Goal: Obtain resource: Obtain resource

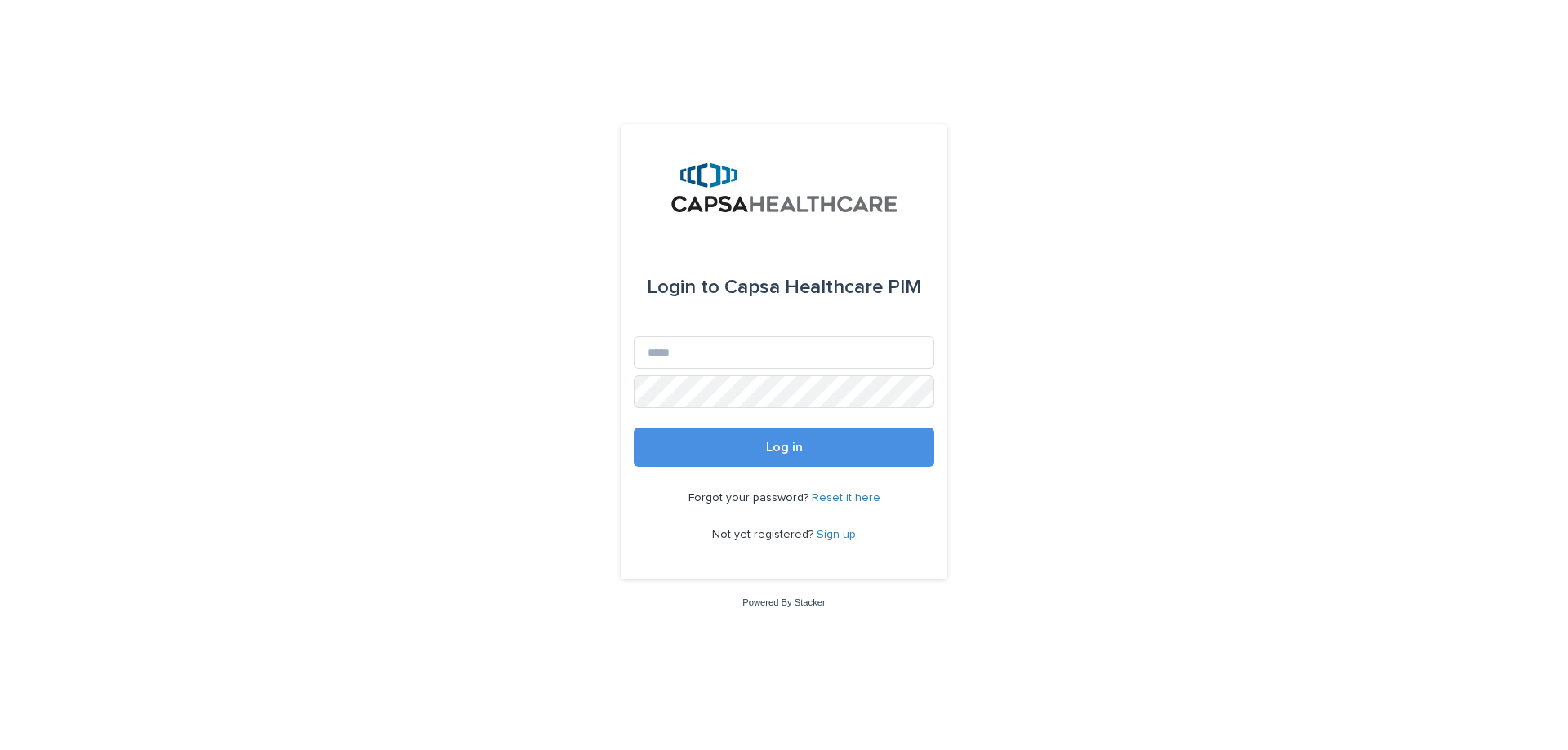
click at [837, 495] on link "Reset it here" at bounding box center [846, 498] width 69 height 11
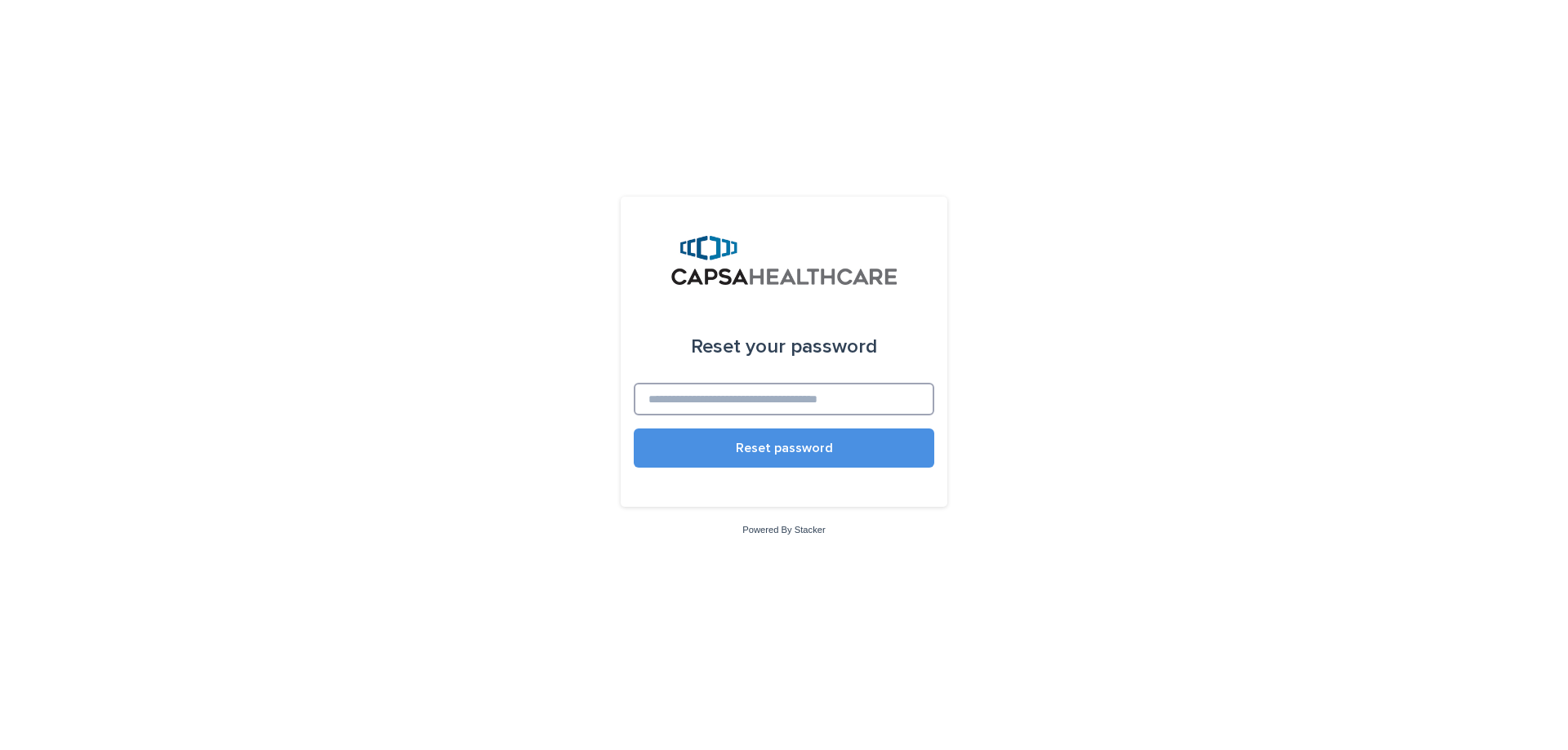
click at [762, 409] on input at bounding box center [784, 399] width 300 height 33
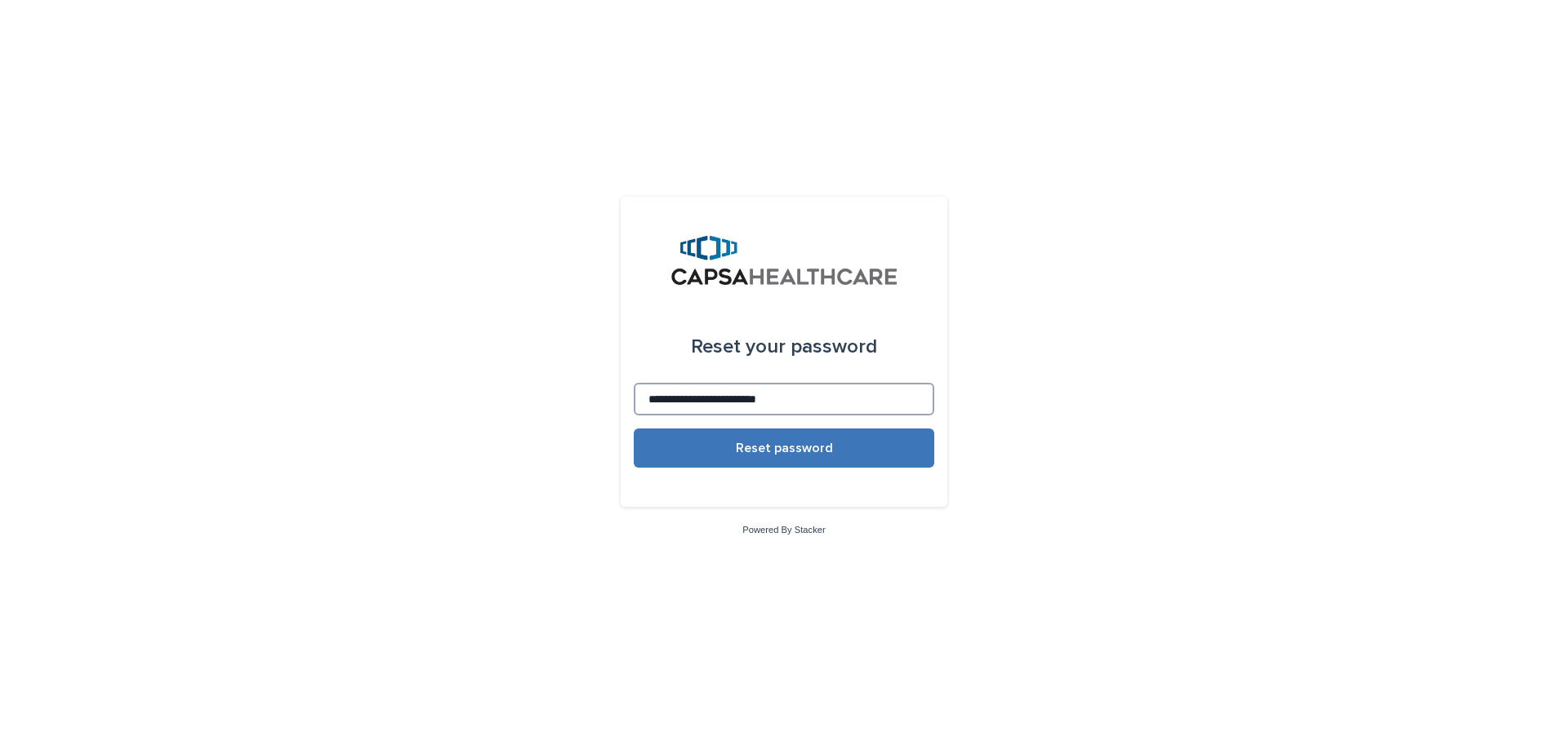
type input "**********"
click at [750, 444] on span "Reset password" at bounding box center [784, 447] width 97 height 13
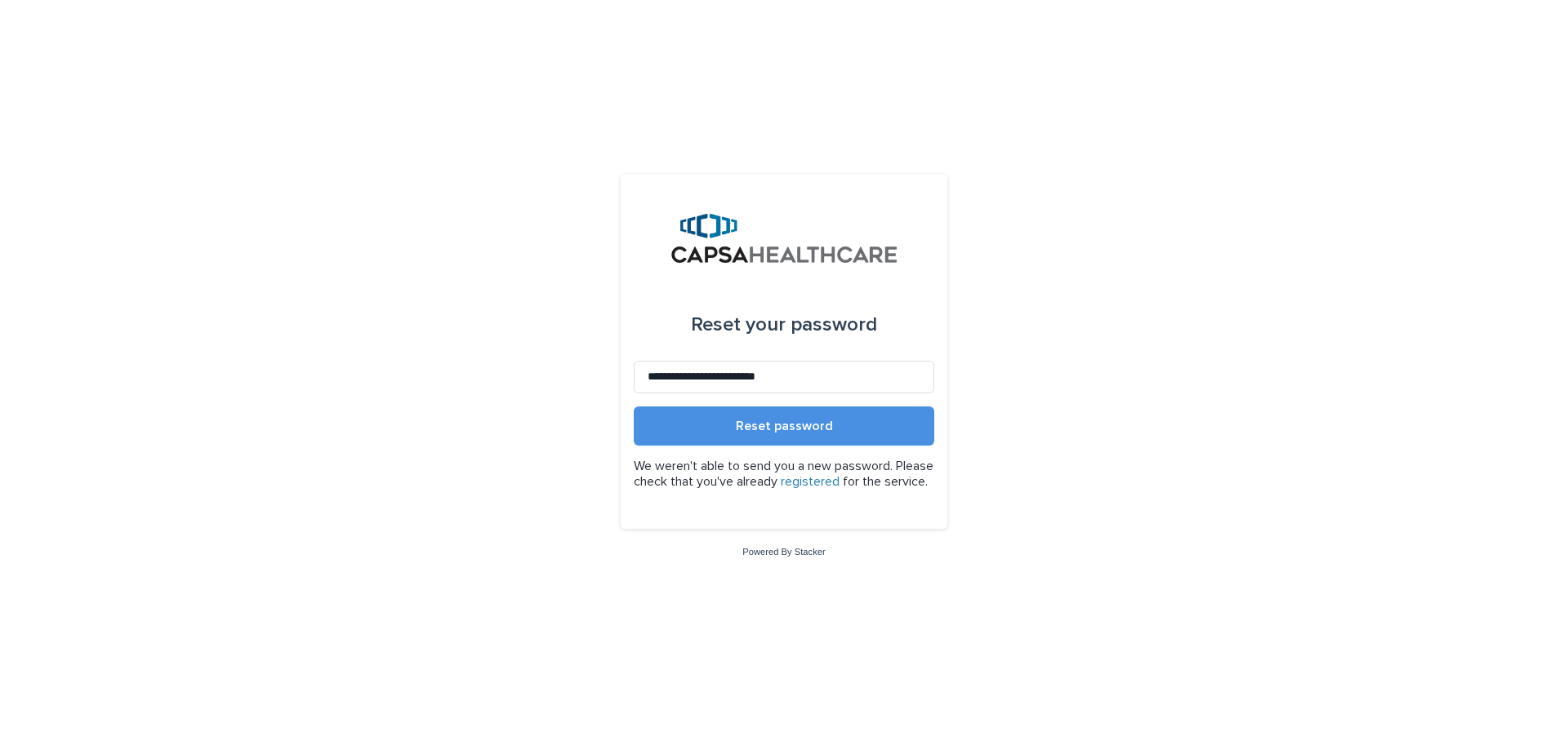
click at [840, 479] on link "registered" at bounding box center [810, 481] width 59 height 13
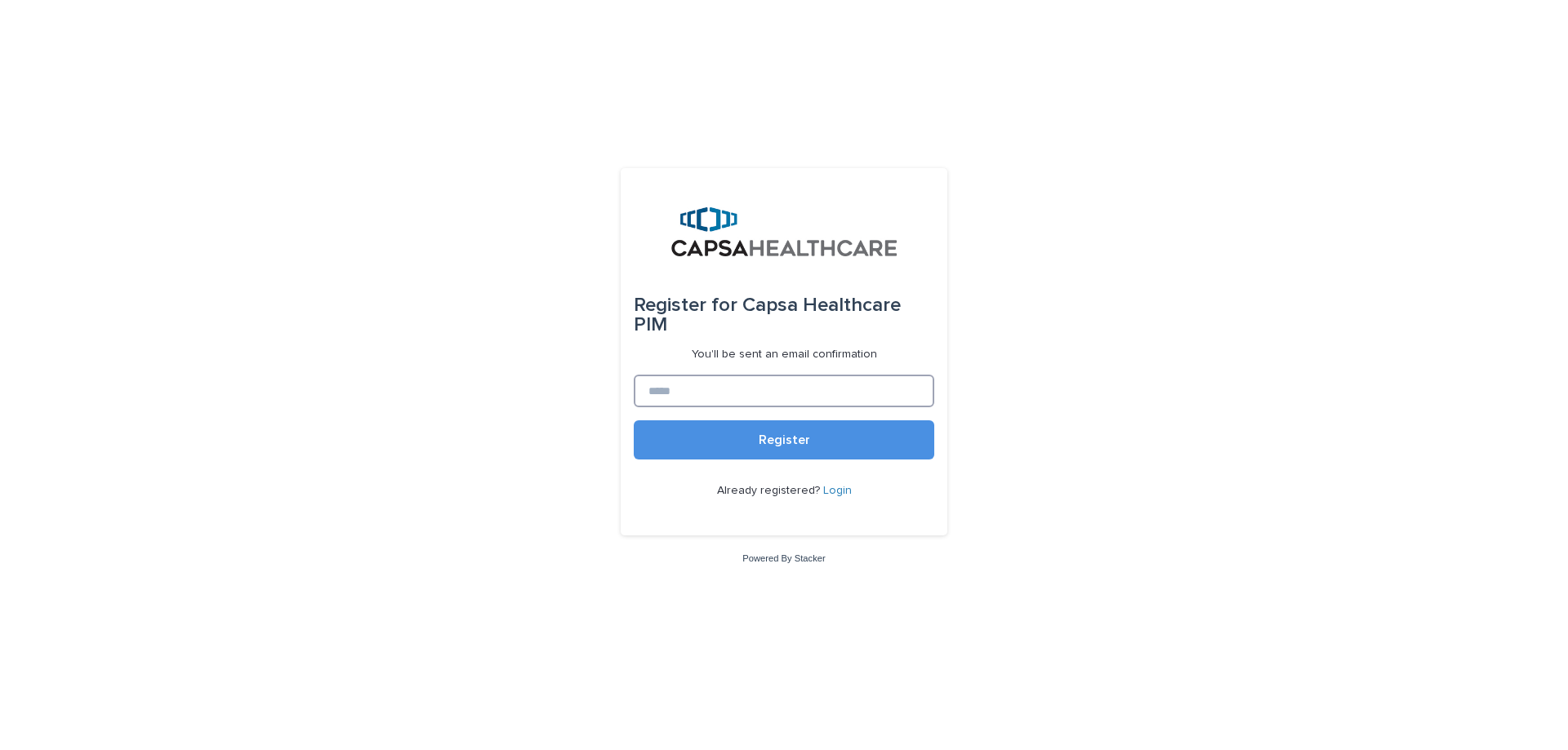
click at [701, 383] on input at bounding box center [784, 391] width 300 height 33
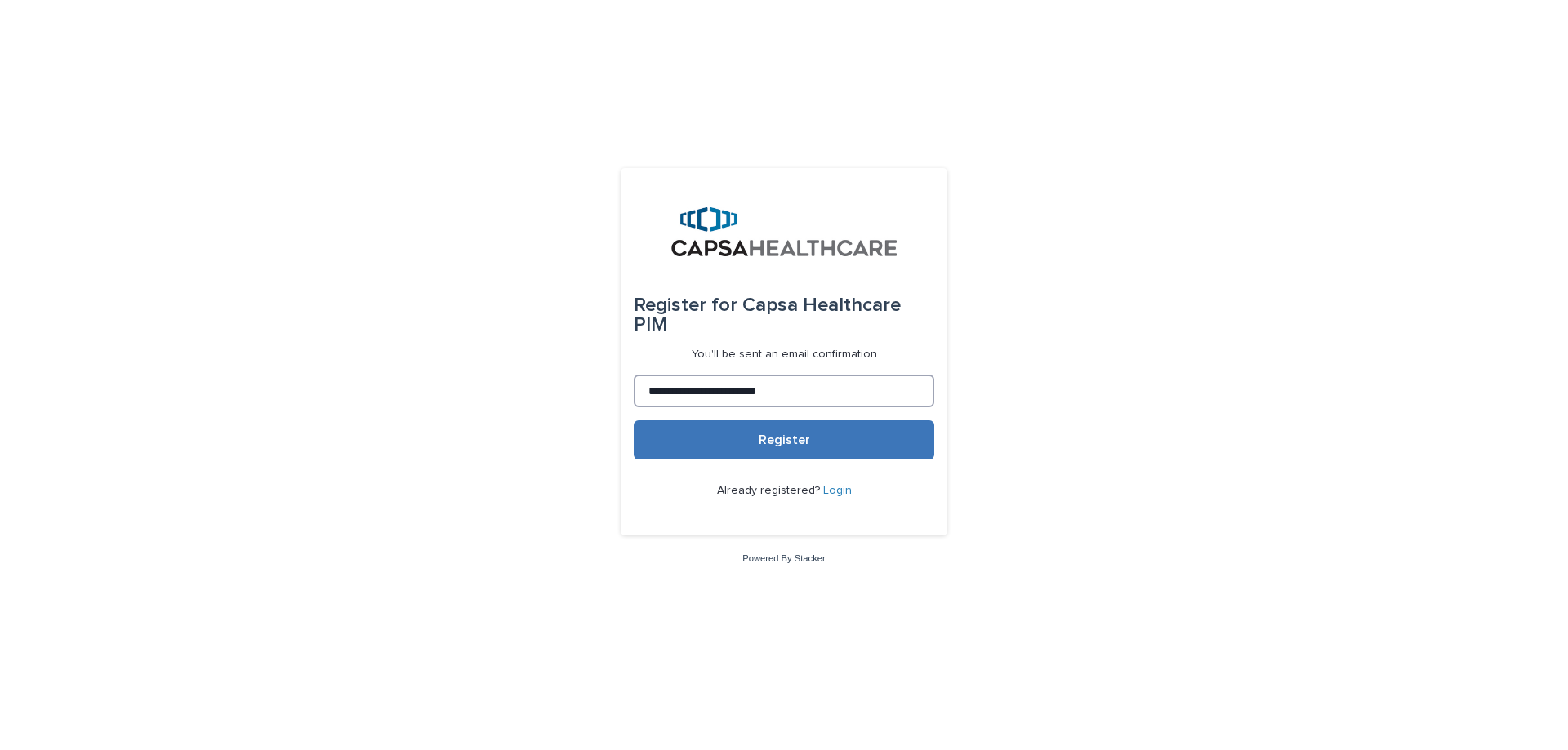
type input "**********"
click at [757, 420] on button "Register" at bounding box center [784, 439] width 300 height 39
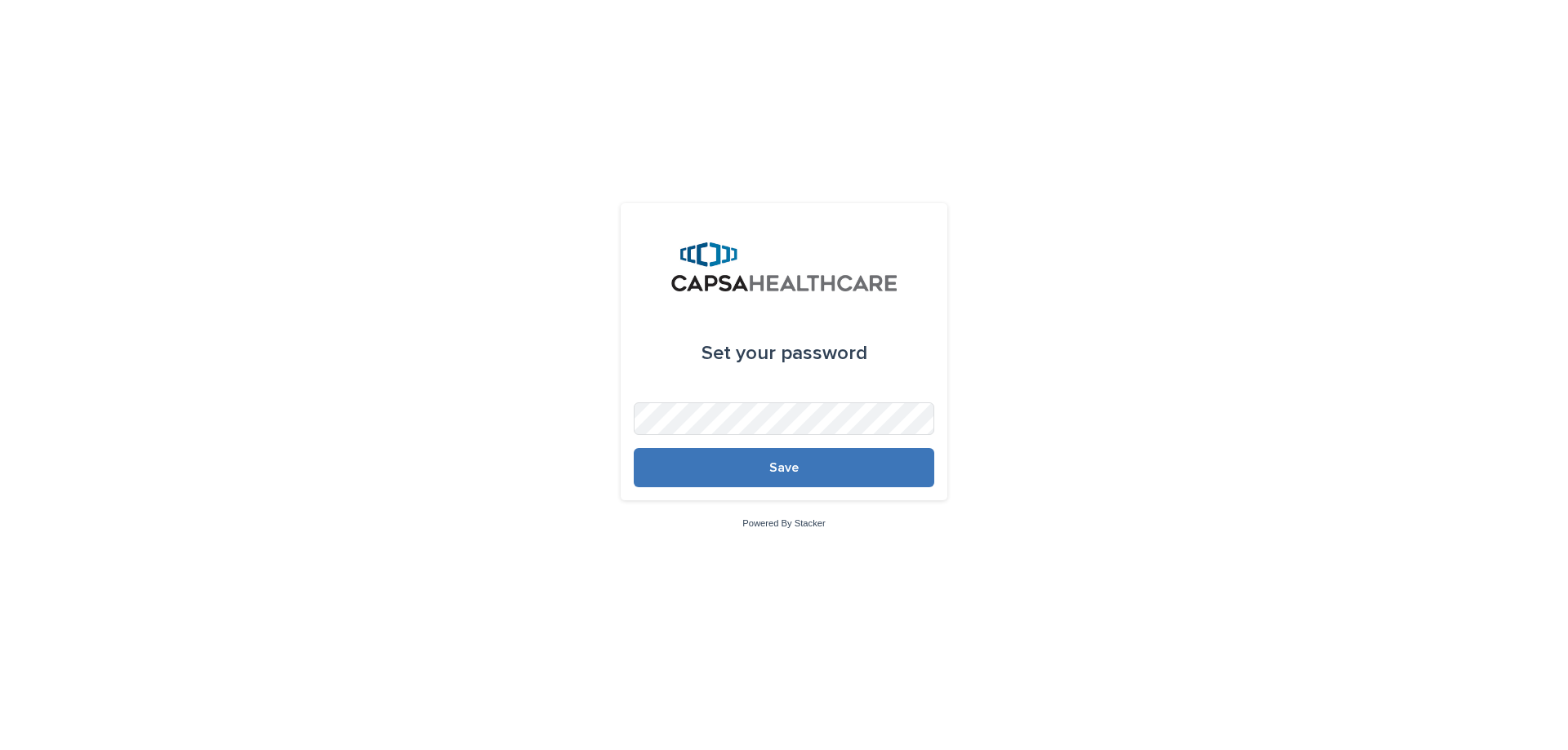
click at [772, 471] on span "Save" at bounding box center [783, 468] width 29 height 13
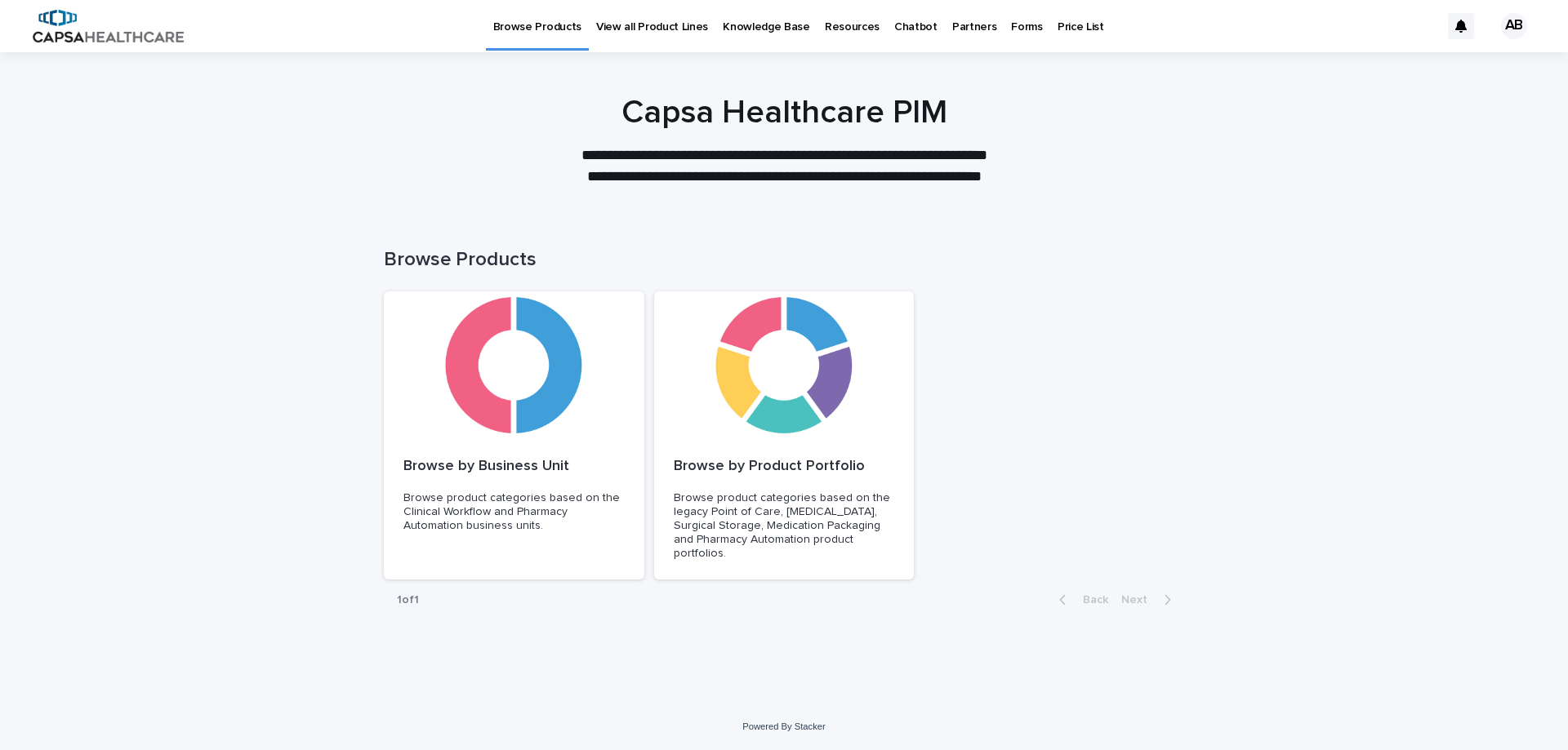
click at [633, 28] on p "View all Product Lines" at bounding box center [652, 17] width 112 height 34
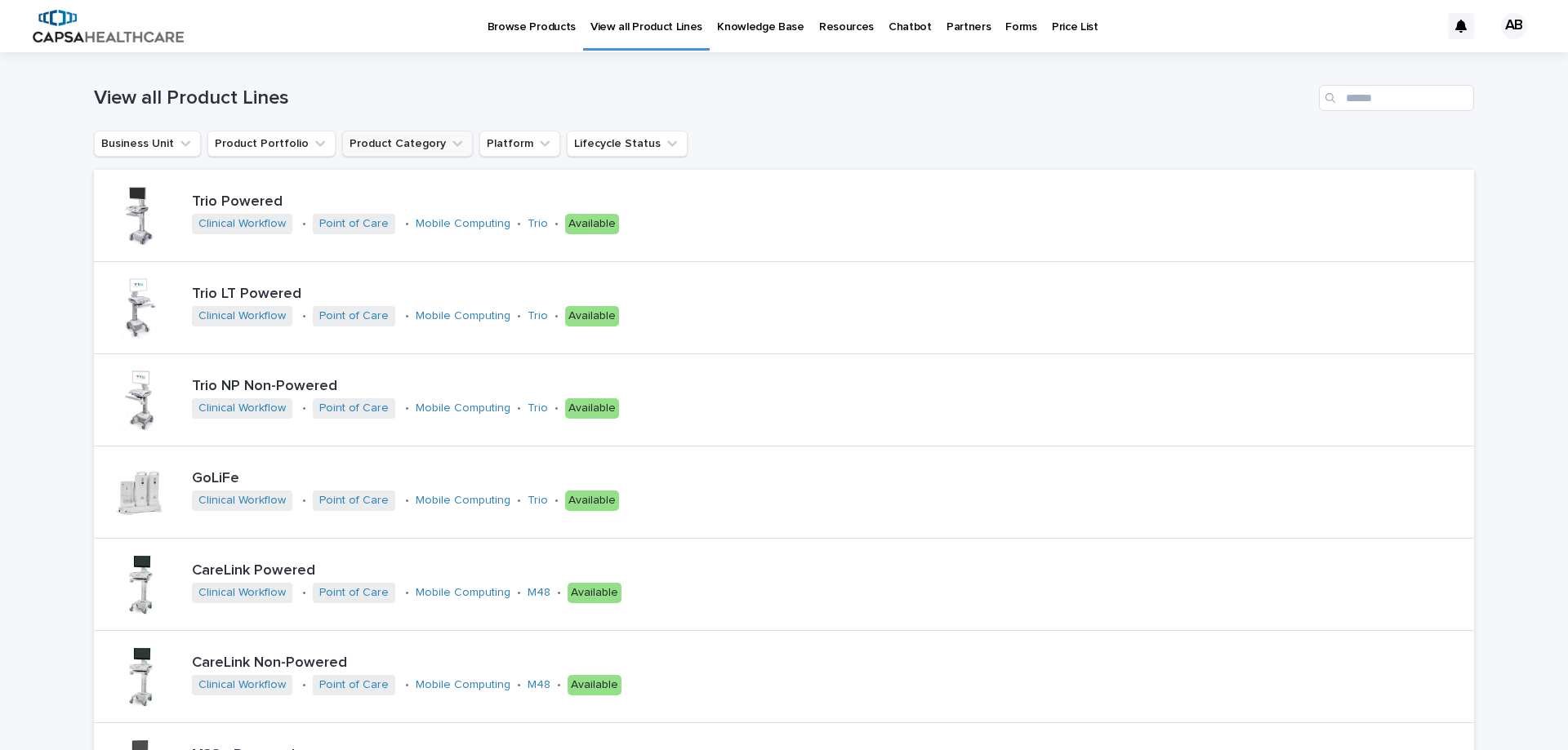
click at [377, 147] on button "Product Category" at bounding box center [408, 144] width 131 height 26
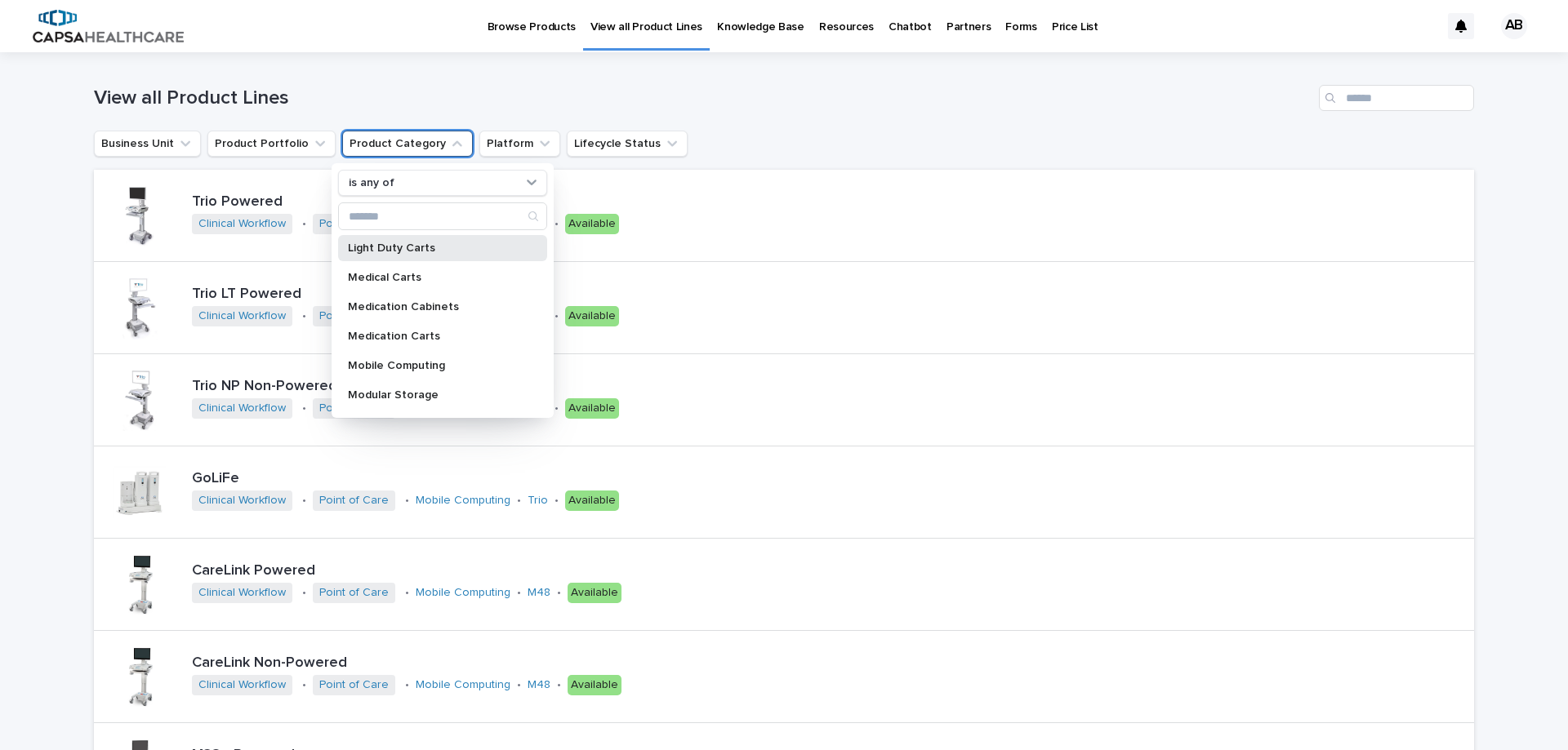
click at [394, 244] on p "Light Duty Carts" at bounding box center [434, 248] width 173 height 11
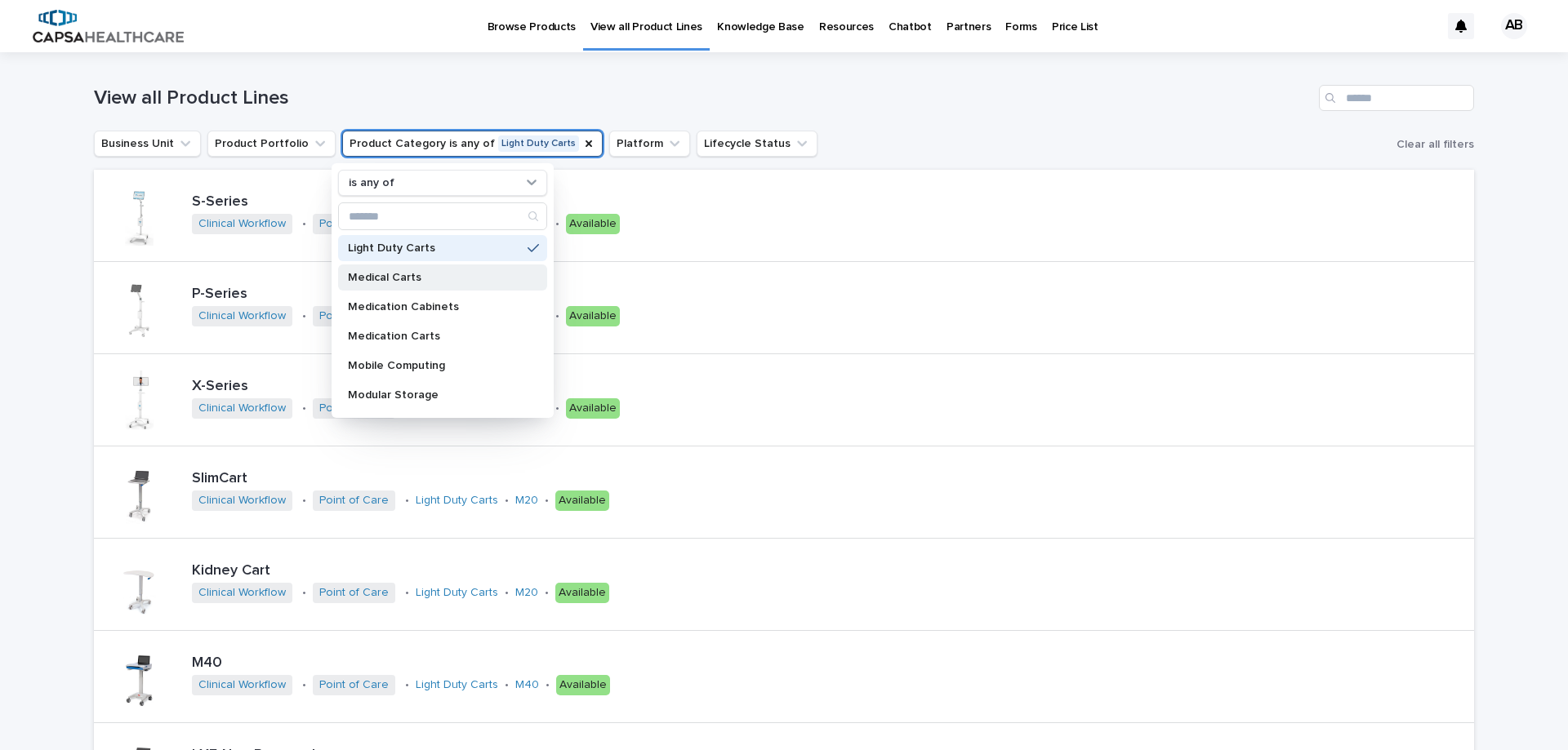
click at [388, 273] on p "Medical Carts" at bounding box center [434, 277] width 173 height 11
click at [386, 247] on p "Light Duty Carts" at bounding box center [434, 248] width 173 height 11
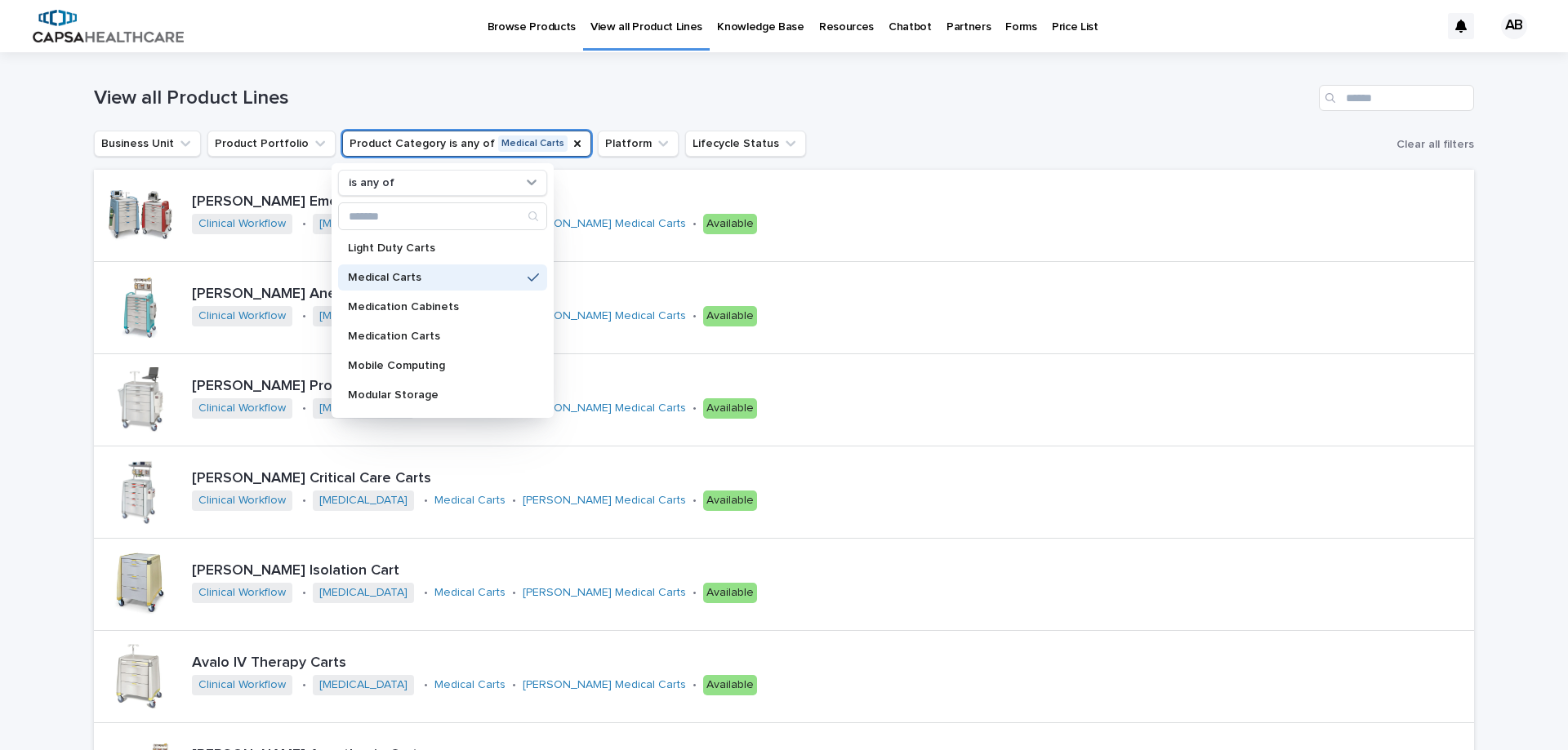
click at [385, 277] on p "Medical Carts" at bounding box center [434, 277] width 173 height 11
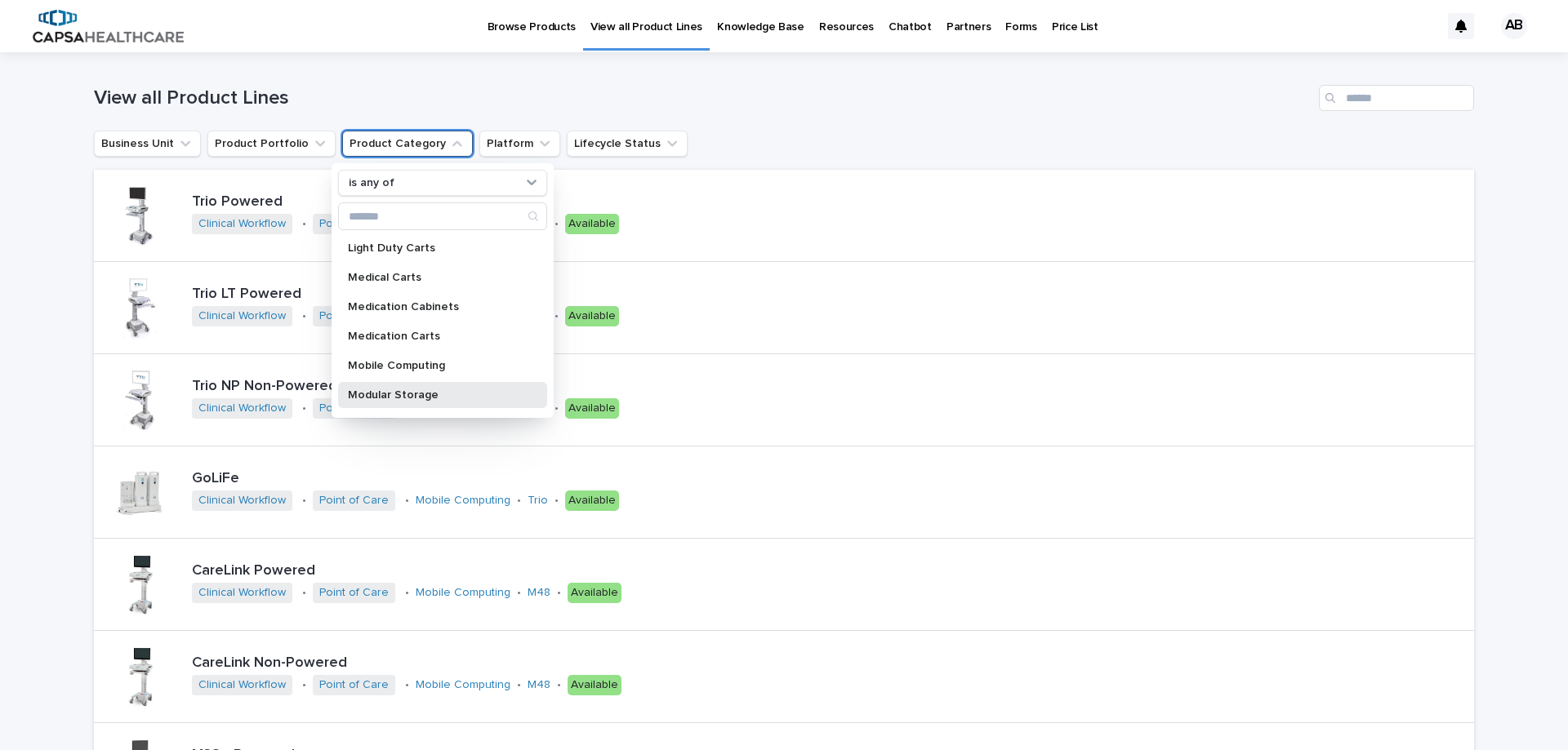
click at [402, 392] on p "Modular Storage" at bounding box center [434, 394] width 173 height 11
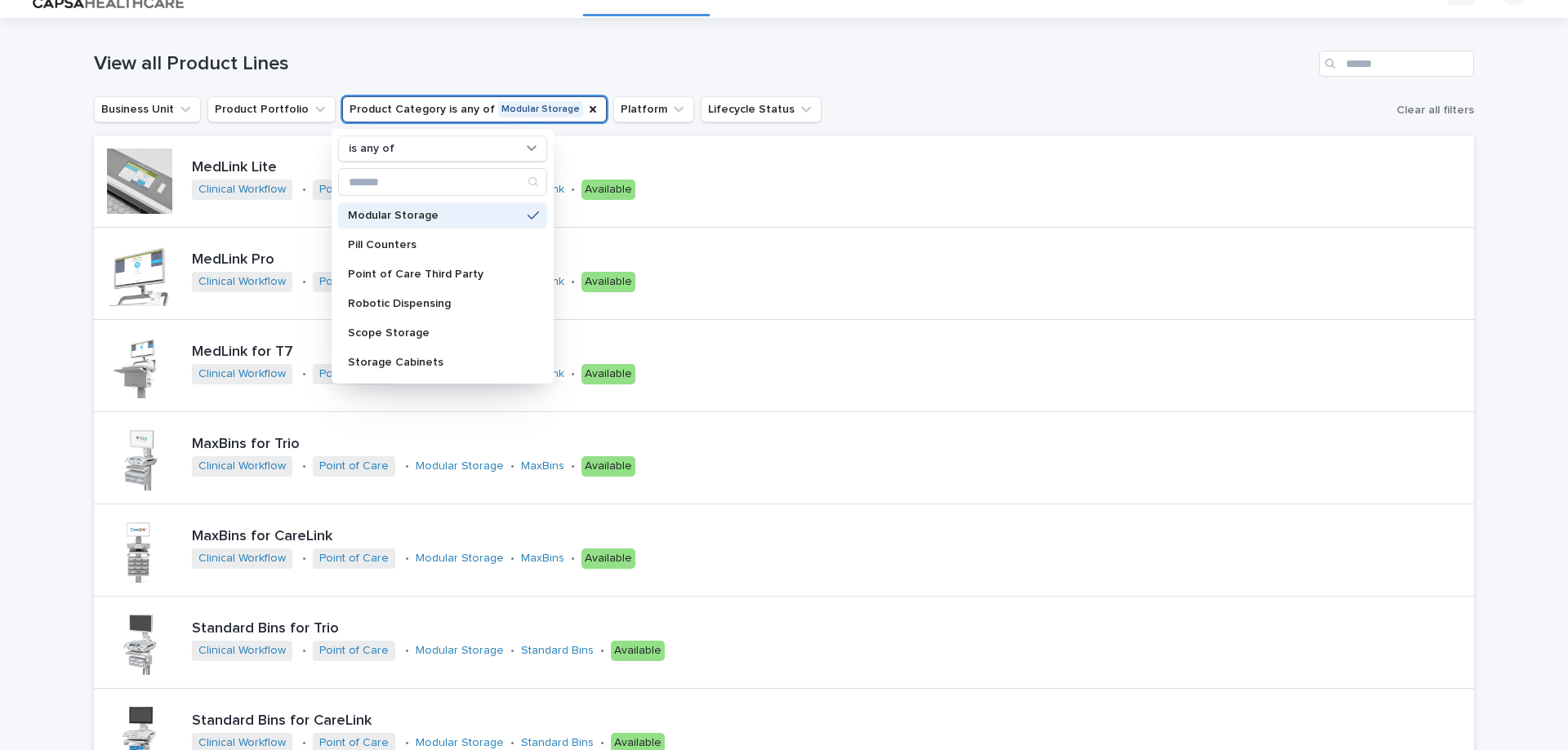
scroll to position [147, 0]
click at [418, 213] on p "Modular Storage" at bounding box center [434, 213] width 173 height 11
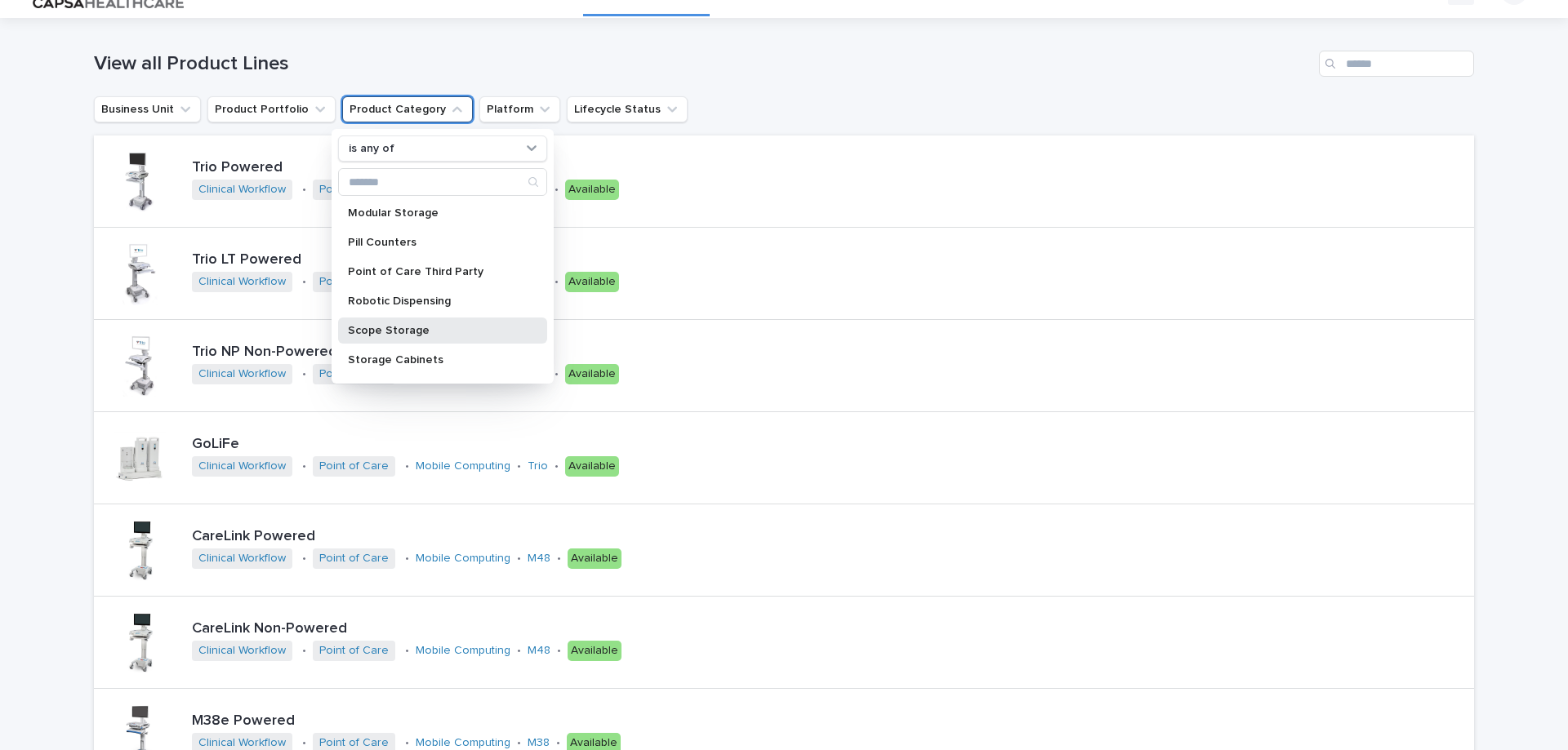
click at [403, 325] on p "Scope Storage" at bounding box center [434, 330] width 173 height 11
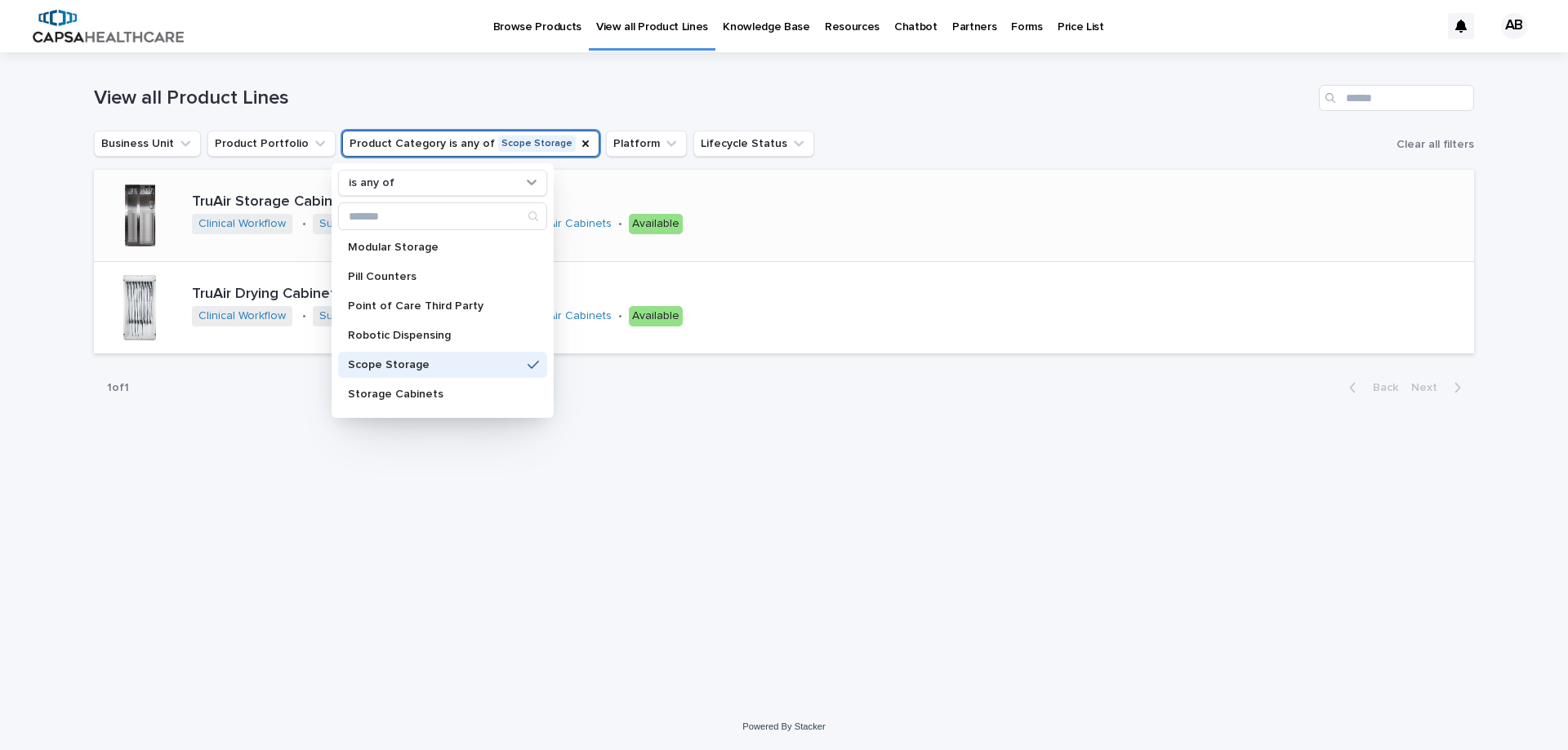
click at [133, 214] on div at bounding box center [139, 215] width 65 height 65
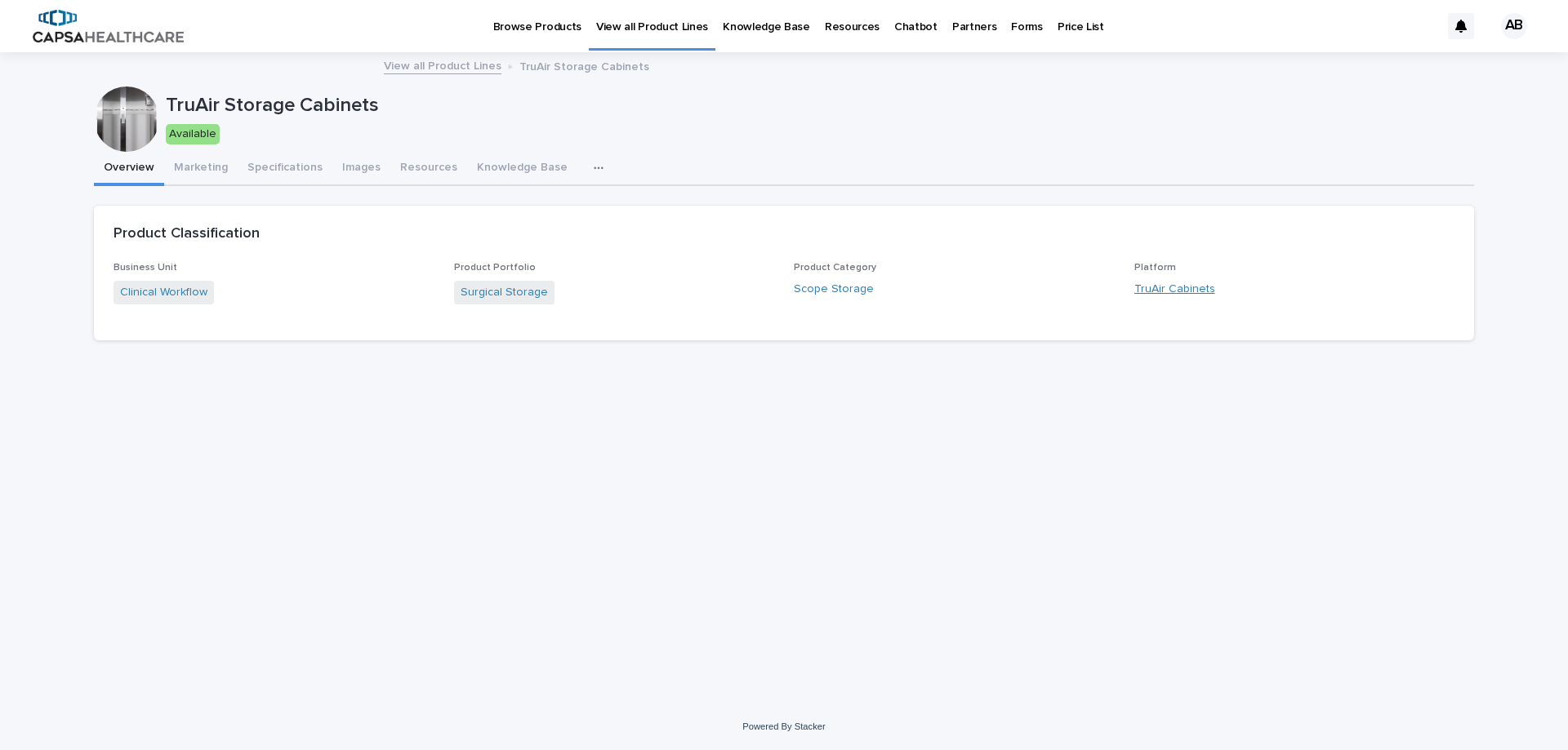
click at [1157, 289] on link "TruAir Cabinets" at bounding box center [1175, 289] width 81 height 17
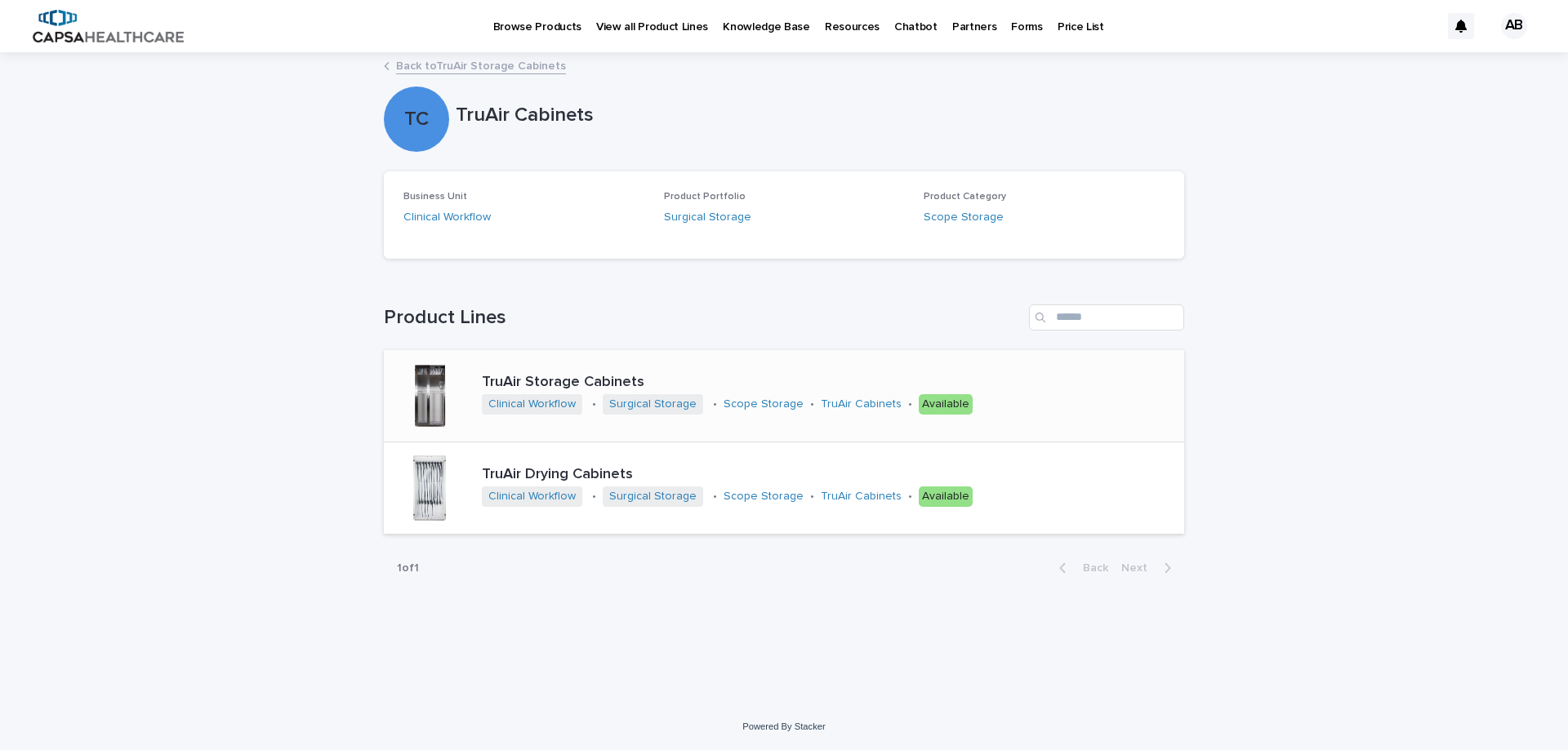
click at [926, 407] on div "Available" at bounding box center [946, 404] width 54 height 20
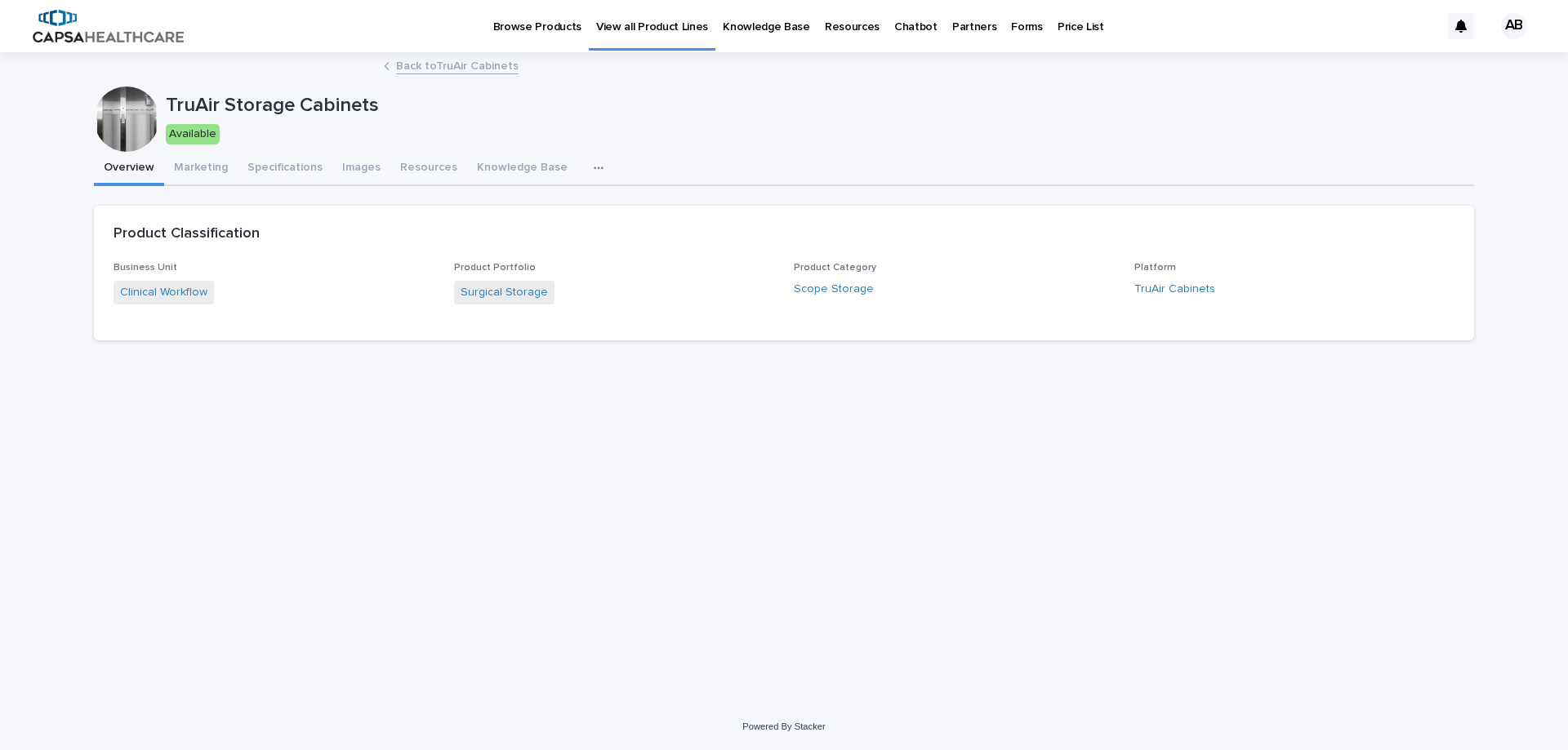
click at [829, 24] on p "Resources" at bounding box center [852, 17] width 55 height 34
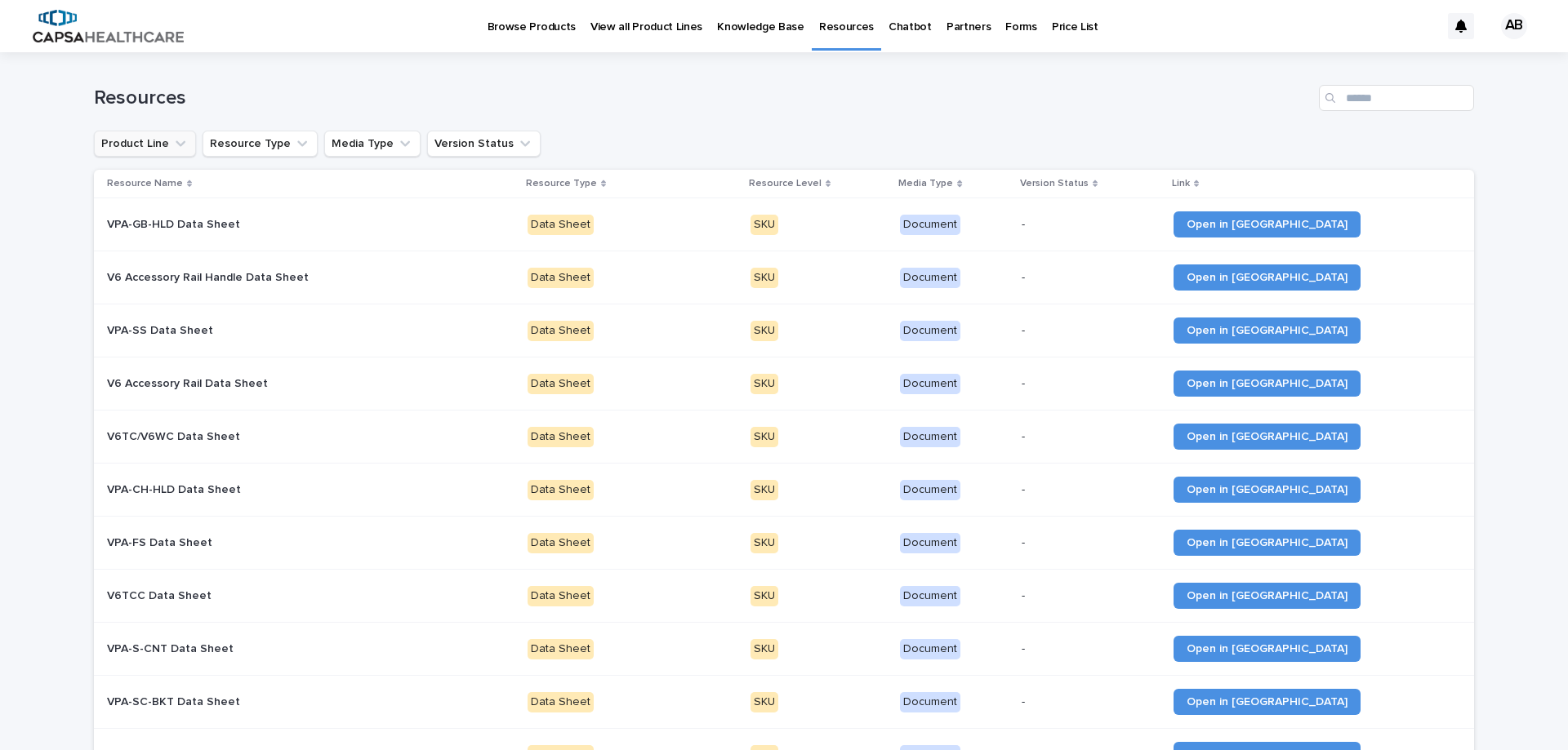
click at [155, 146] on button "Product Line" at bounding box center [145, 144] width 102 height 26
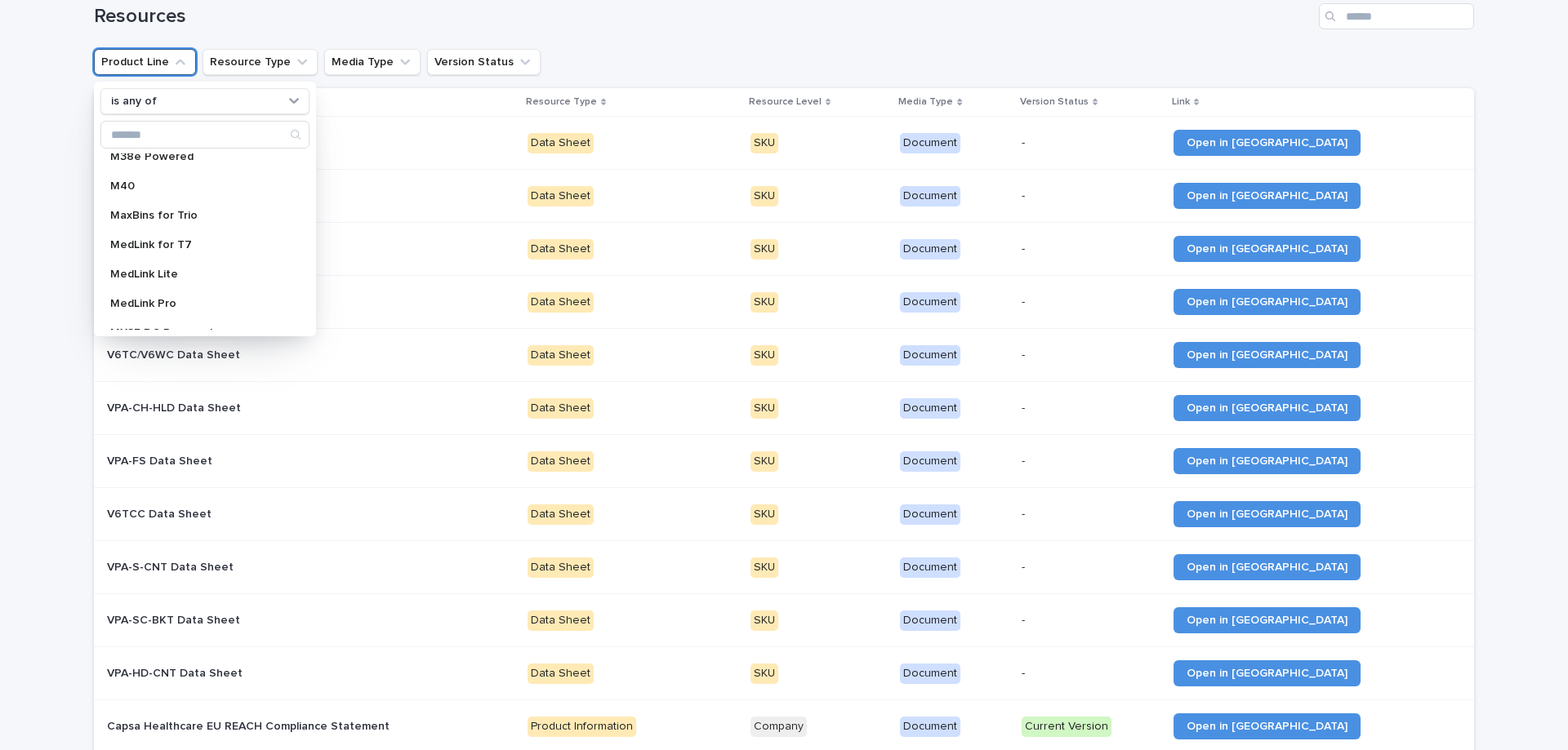
scroll to position [310, 0]
click at [222, 276] on div "M40" at bounding box center [205, 268] width 209 height 26
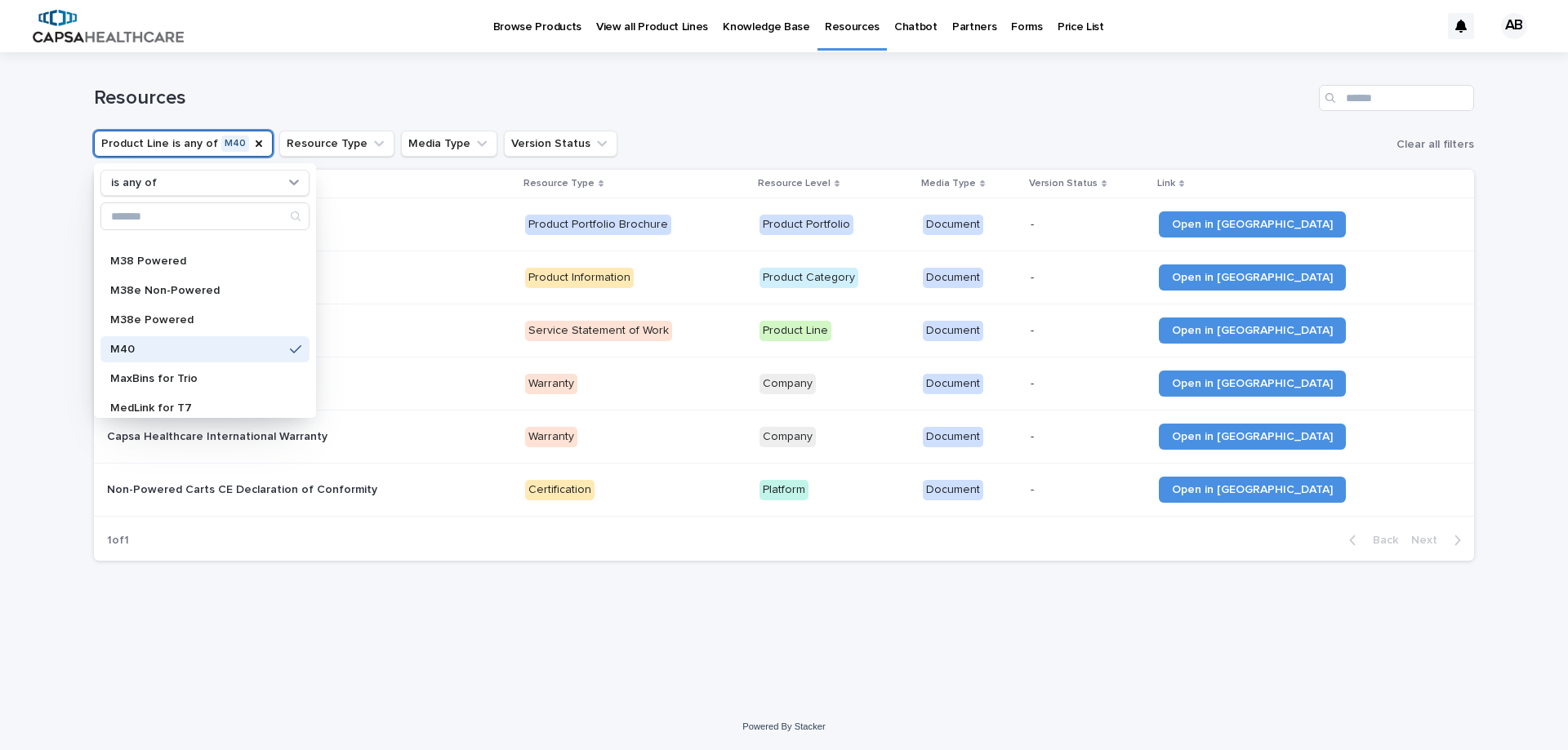
click at [719, 635] on div "Loading... Saving… Loading... Saving… Resources Product Line is any of M40 is a…" at bounding box center [784, 357] width 1397 height 611
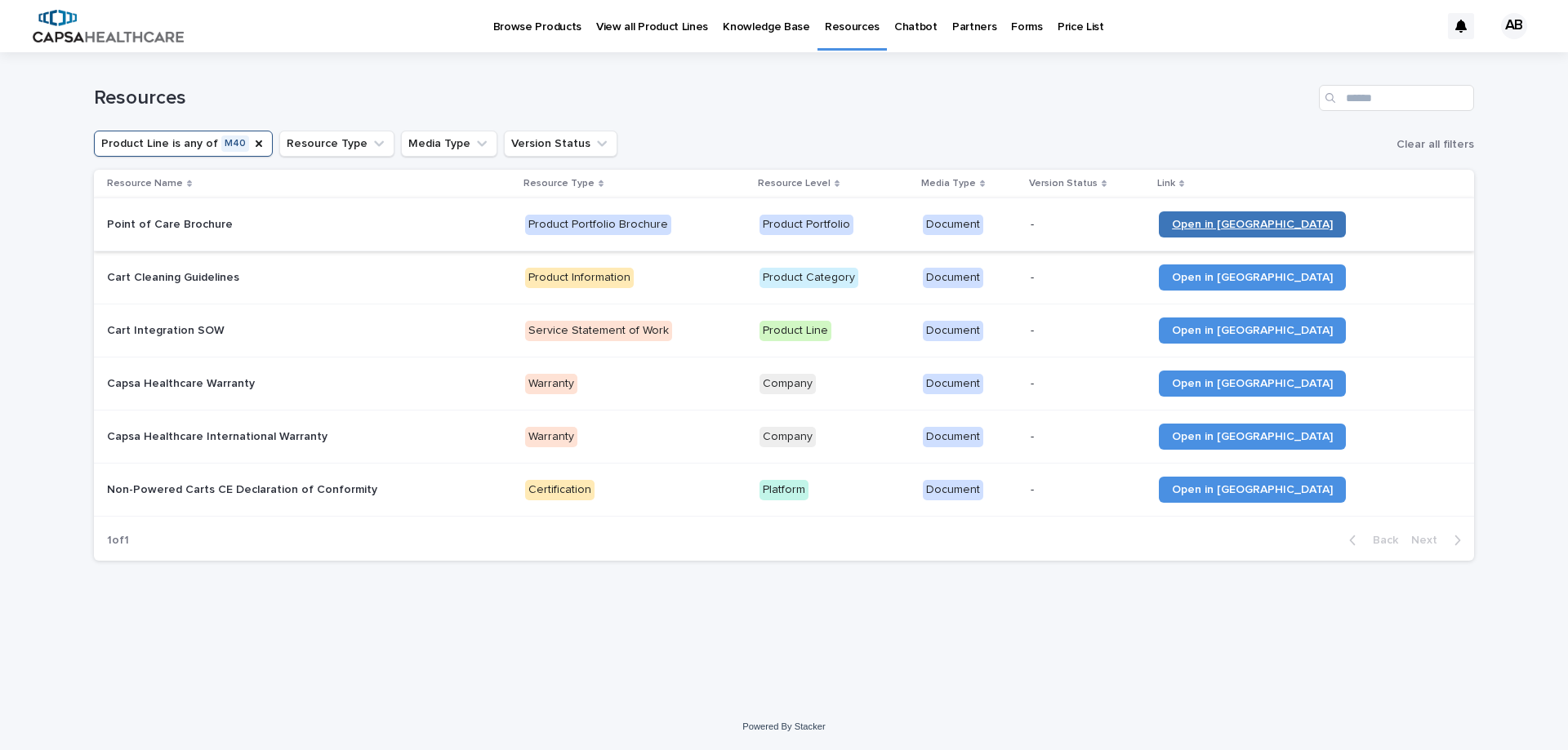
click at [1277, 223] on span "Open in [GEOGRAPHIC_DATA]" at bounding box center [1252, 224] width 161 height 11
click at [253, 139] on icon "Product Line" at bounding box center [259, 143] width 13 height 13
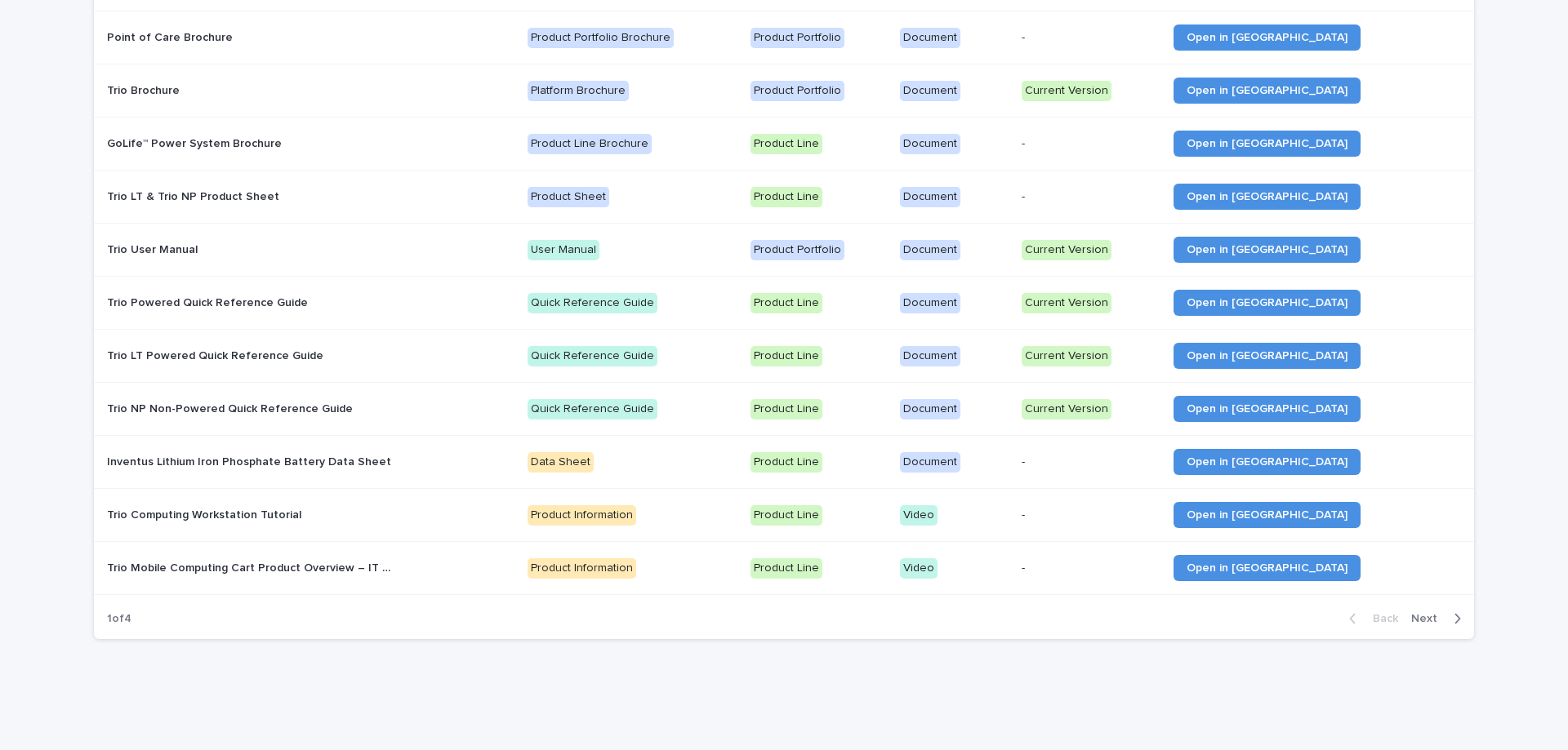
scroll to position [1225, 0]
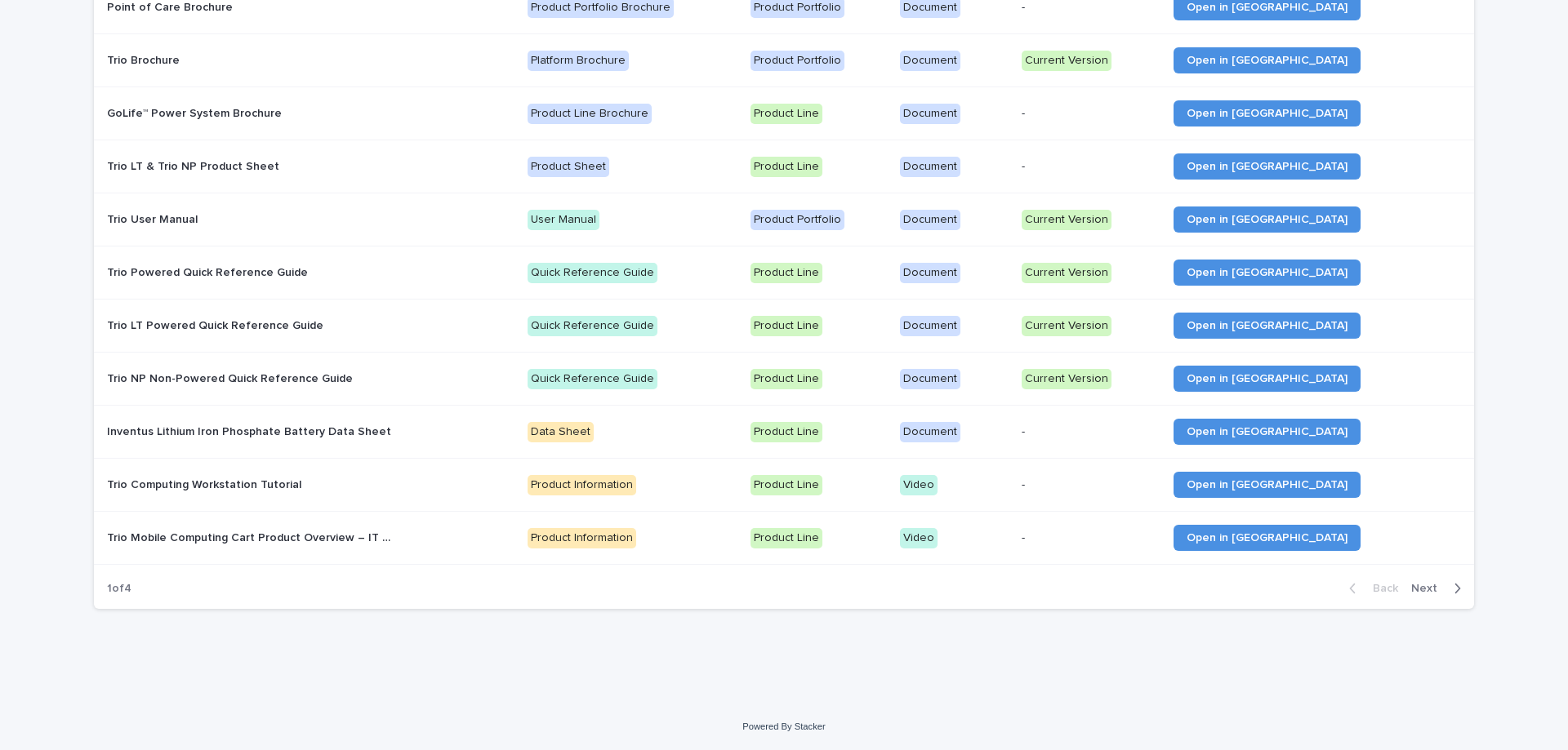
click at [1423, 588] on span "Next" at bounding box center [1429, 588] width 36 height 11
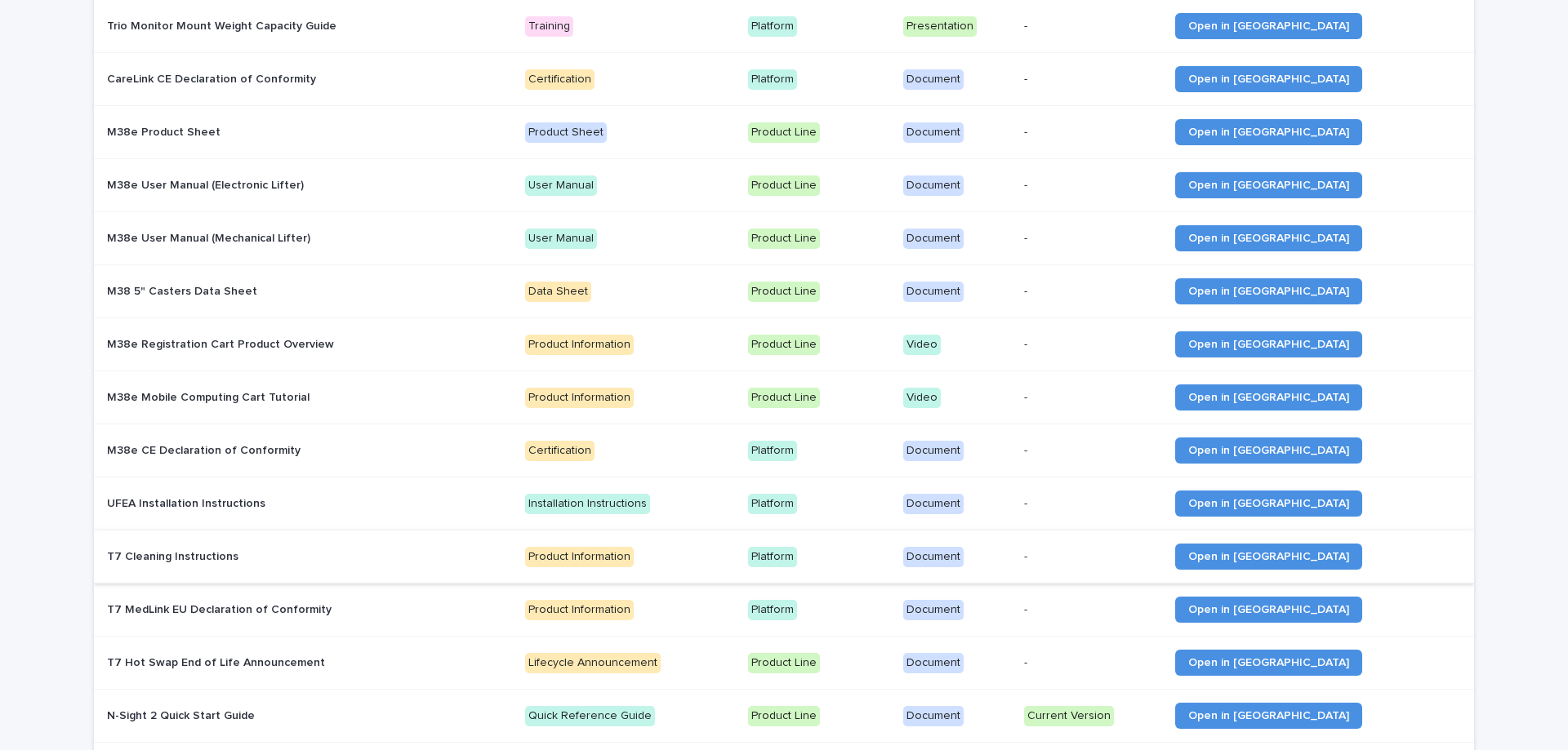
scroll to position [1225, 0]
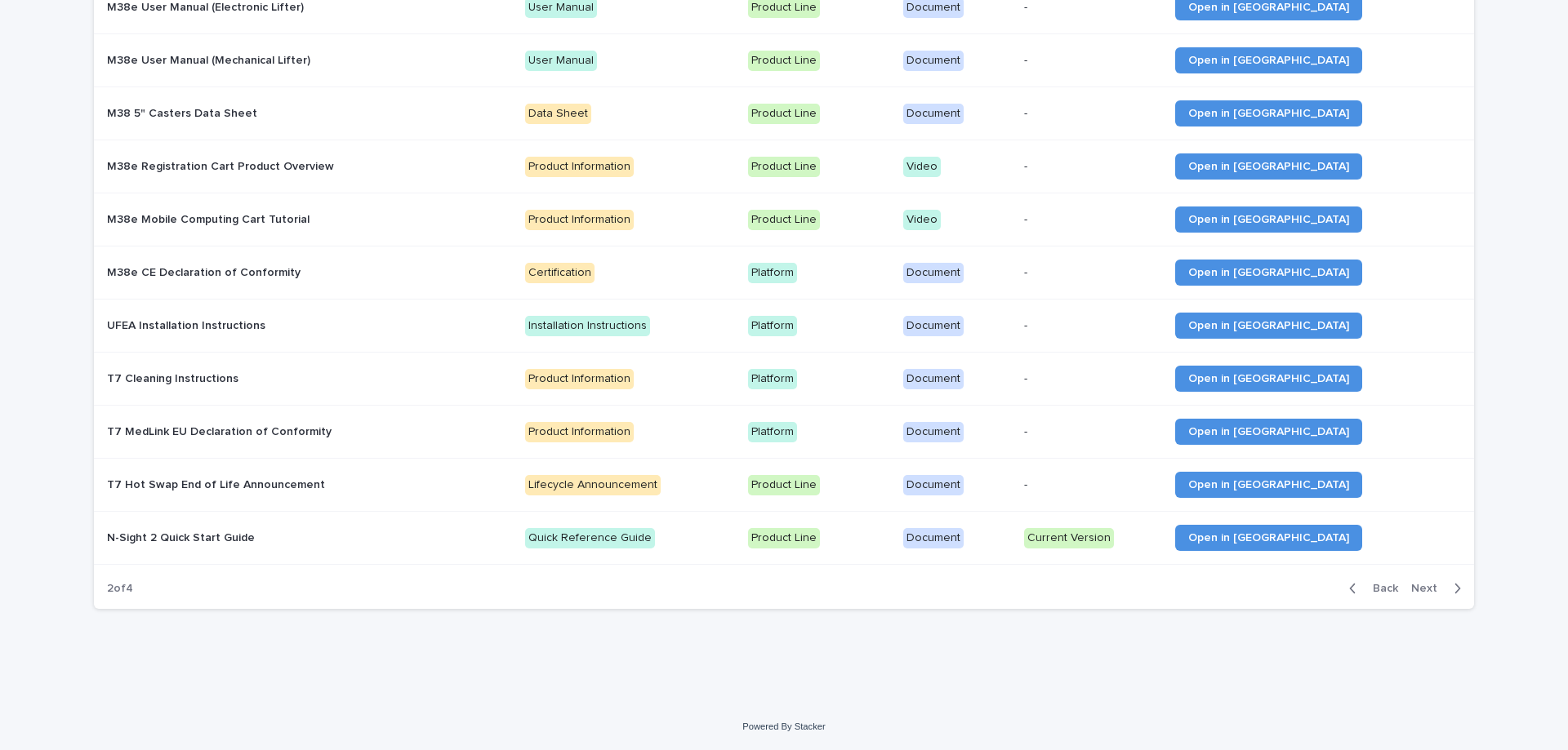
click at [1427, 590] on span "Next" at bounding box center [1429, 588] width 36 height 11
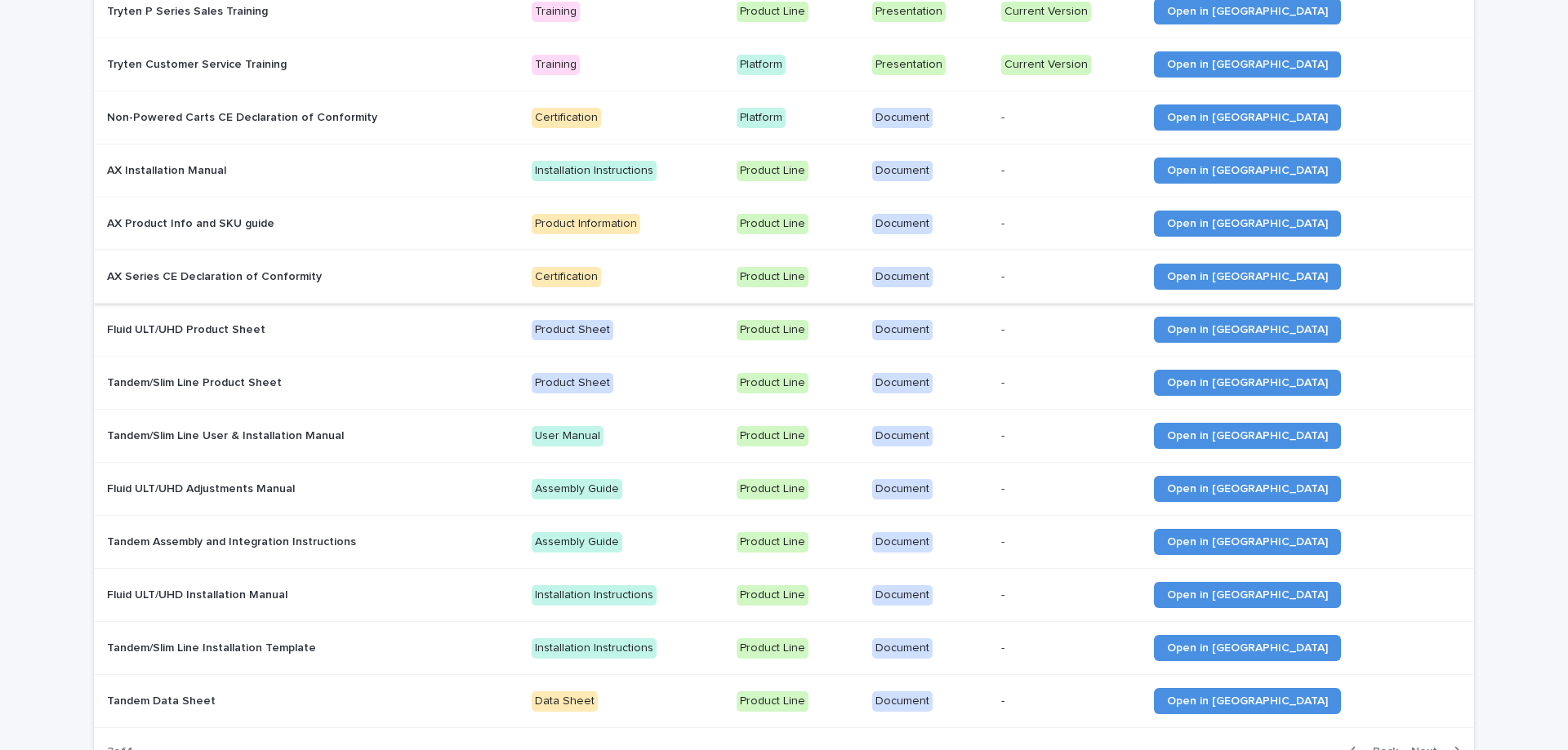
scroll to position [1225, 0]
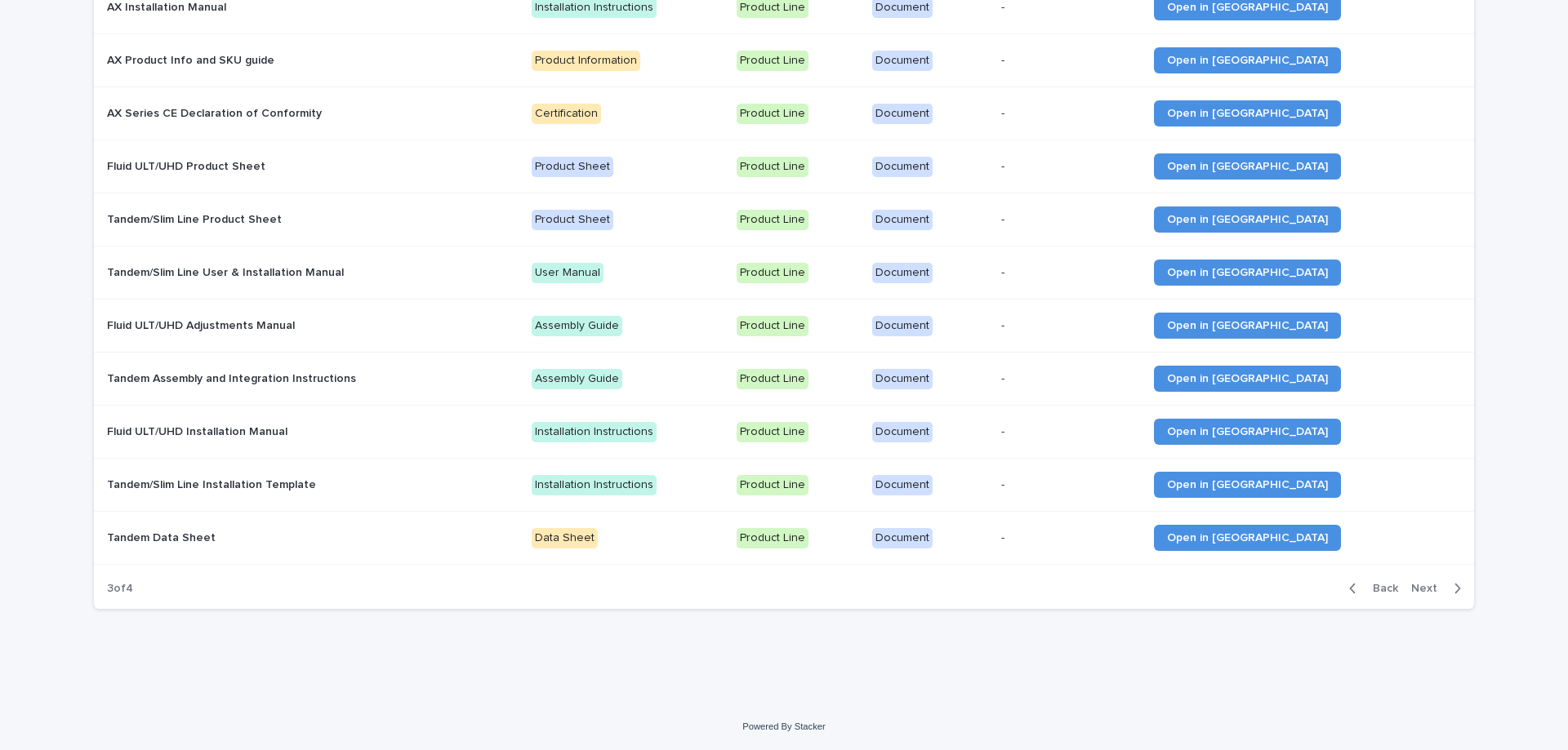
click at [1417, 582] on button "Next" at bounding box center [1439, 589] width 70 height 15
